Goal: Find contact information: Find contact information

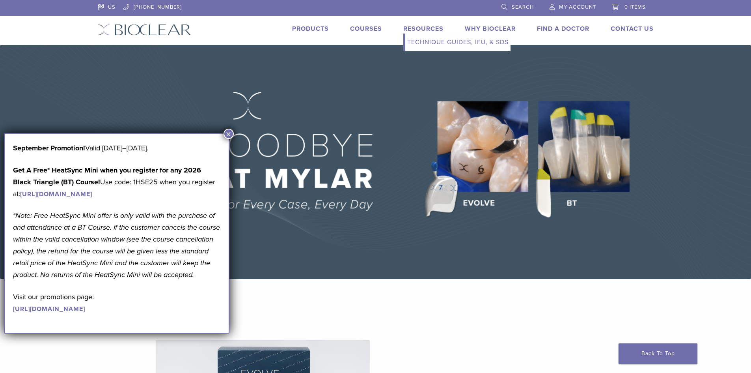
click at [428, 26] on link "Resources" at bounding box center [423, 29] width 40 height 8
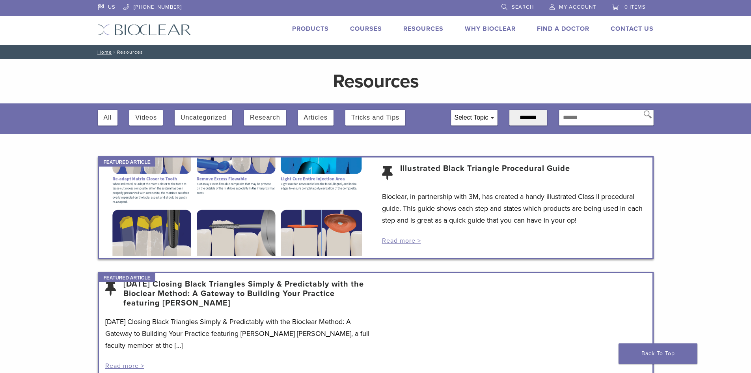
click at [471, 116] on div "Select Topic" at bounding box center [474, 117] width 46 height 15
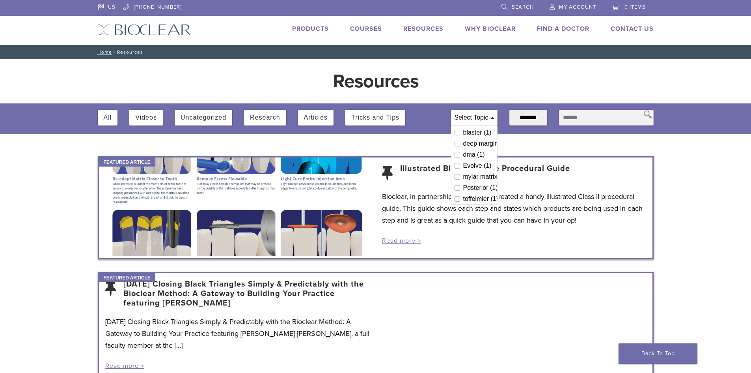
click at [589, 117] on input "text" at bounding box center [606, 118] width 95 height 16
type input "***"
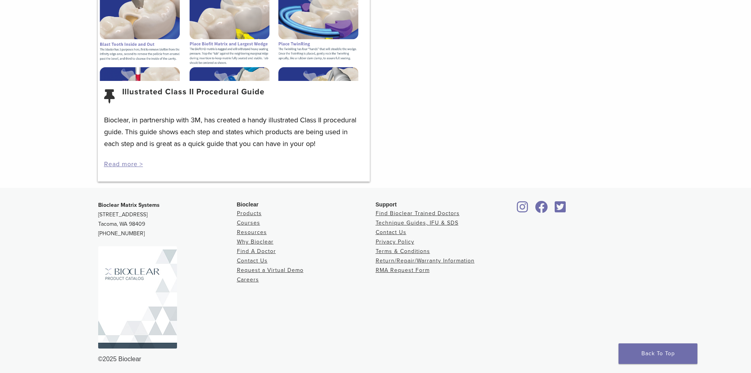
scroll to position [499, 0]
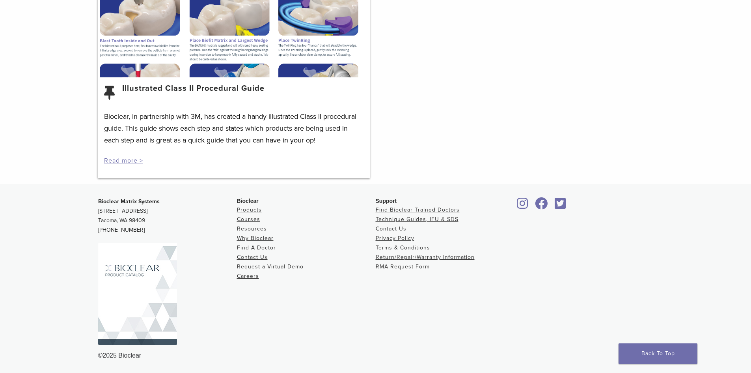
click at [256, 228] on link "Resources" at bounding box center [252, 228] width 30 height 7
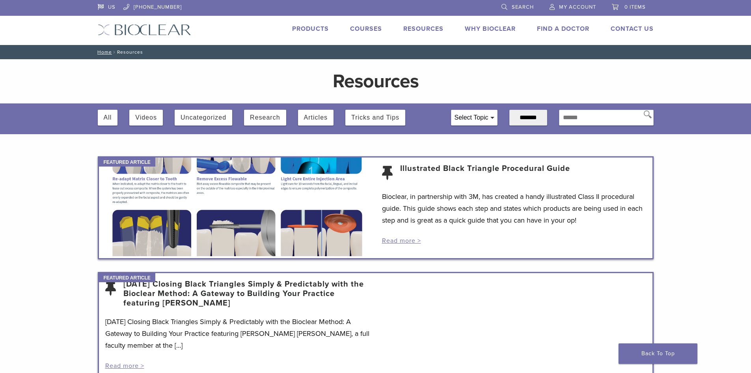
click at [107, 118] on button "All" at bounding box center [108, 118] width 8 height 16
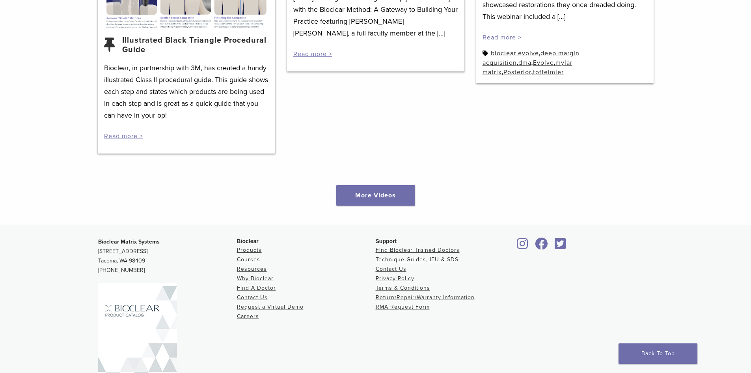
scroll to position [1163, 0]
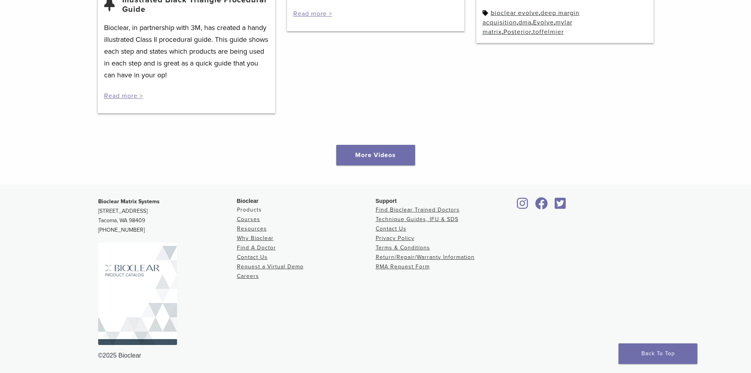
click at [248, 210] on link "Products" at bounding box center [249, 209] width 25 height 7
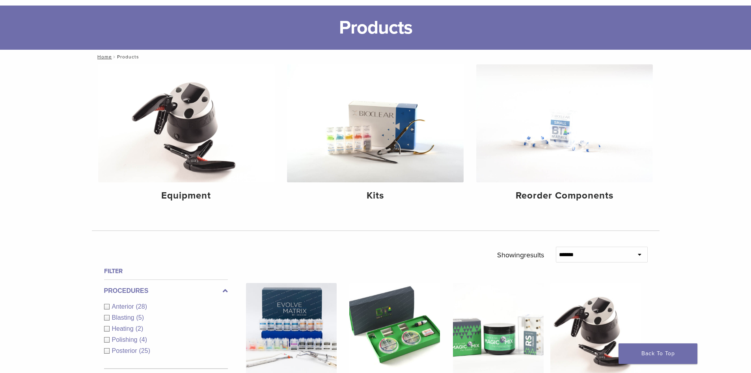
scroll to position [158, 0]
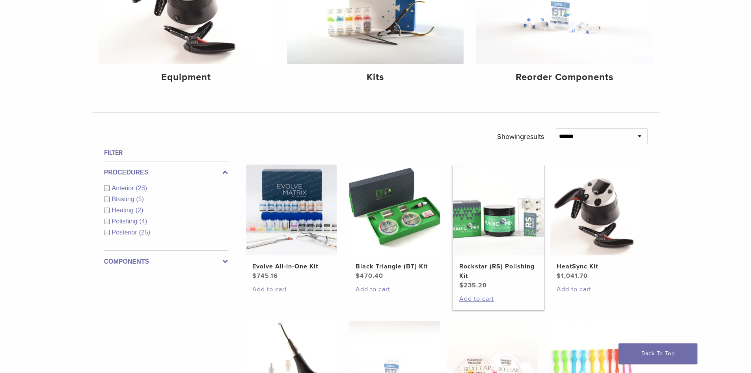
click at [512, 261] on link "Rockstar (RS) Polishing Kit $ 235.20" at bounding box center [499, 226] width 92 height 125
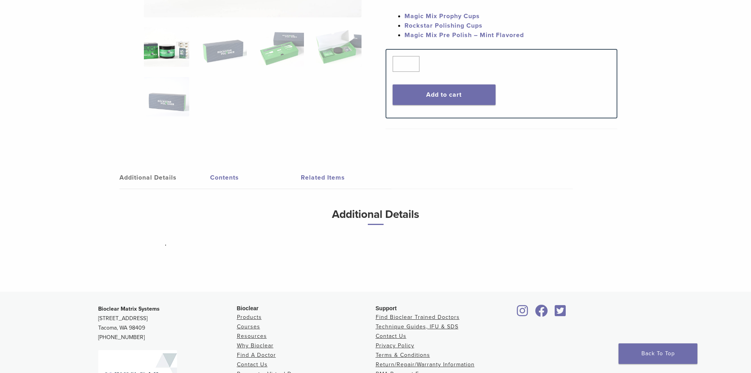
scroll to position [197, 0]
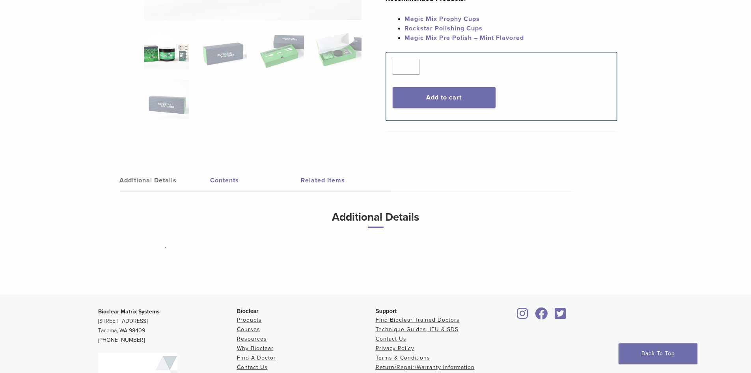
click at [228, 179] on link "Contents" at bounding box center [255, 180] width 91 height 22
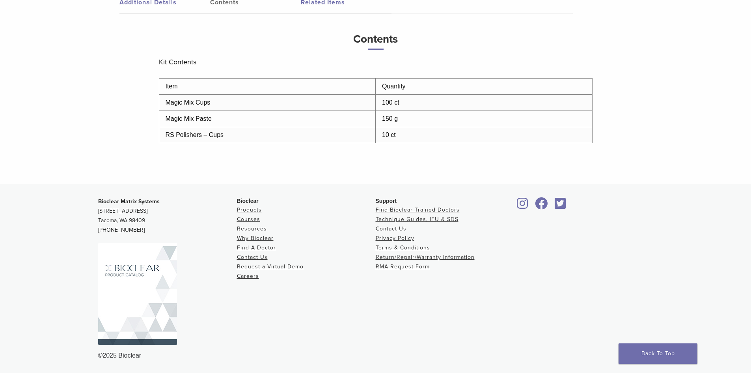
scroll to position [217, 0]
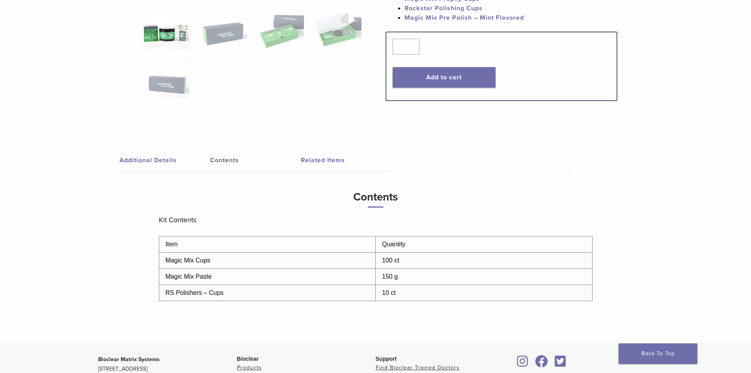
click at [323, 156] on link "Related Items" at bounding box center [346, 160] width 91 height 22
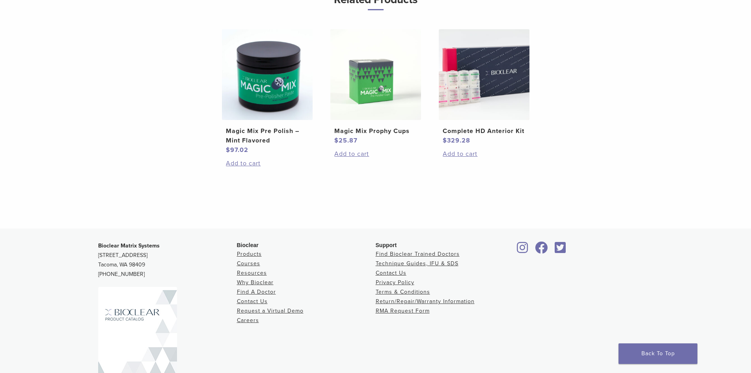
scroll to position [458, 0]
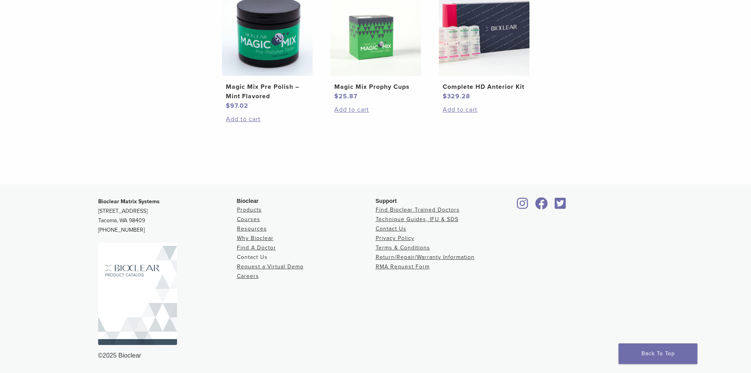
click at [260, 256] on link "Contact Us" at bounding box center [252, 256] width 31 height 7
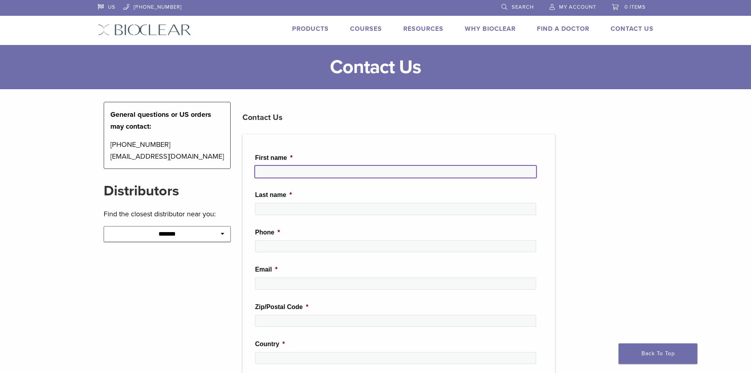
click at [335, 169] on input "First name *" at bounding box center [395, 172] width 281 height 12
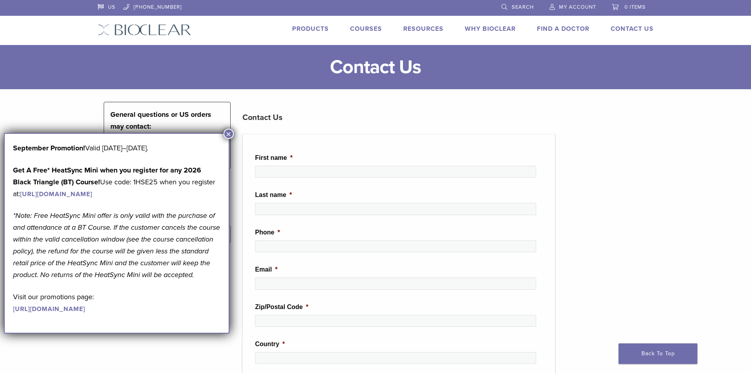
click at [229, 132] on button "×" at bounding box center [229, 134] width 10 height 10
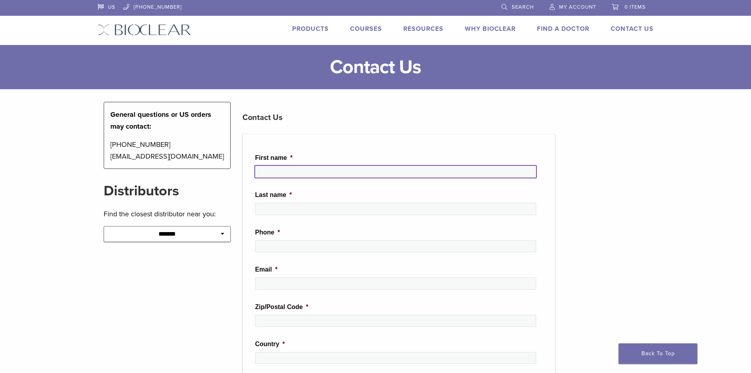
click at [300, 172] on input "First name *" at bounding box center [395, 172] width 281 height 12
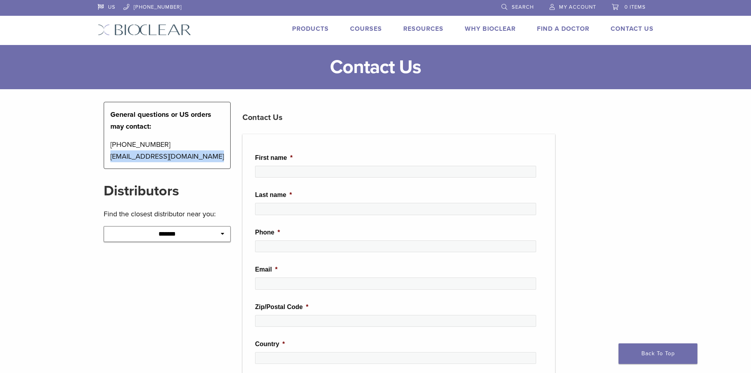
drag, startPoint x: 204, startPoint y: 157, endPoint x: 106, endPoint y: 158, distance: 97.8
click at [106, 158] on div "General questions or US orders may contact: 1-855-712-5327 contactus@bioclearma…" at bounding box center [167, 135] width 127 height 67
copy p "contactus@bioclearmatrix.com"
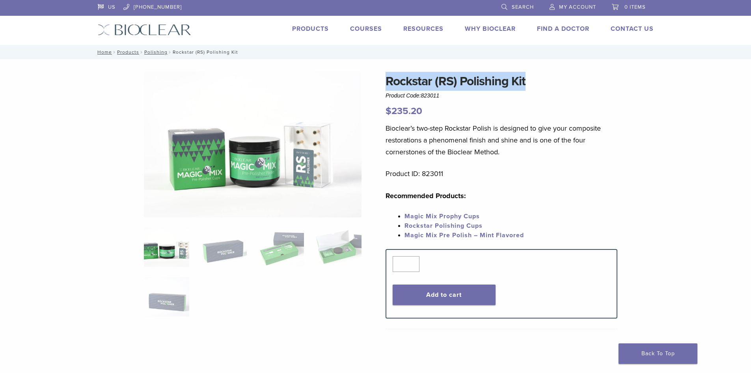
drag, startPoint x: 528, startPoint y: 81, endPoint x: 354, endPoint y: 95, distance: 174.5
click at [354, 95] on div "Rockstar ([GEOGRAPHIC_DATA]) Polishing Kit Product Code: 823011 $ 235.20 Rockst…" at bounding box center [376, 281] width 568 height 419
copy div "Rockstar (RS) Polishing Kit"
